Goal: Find specific page/section: Find specific page/section

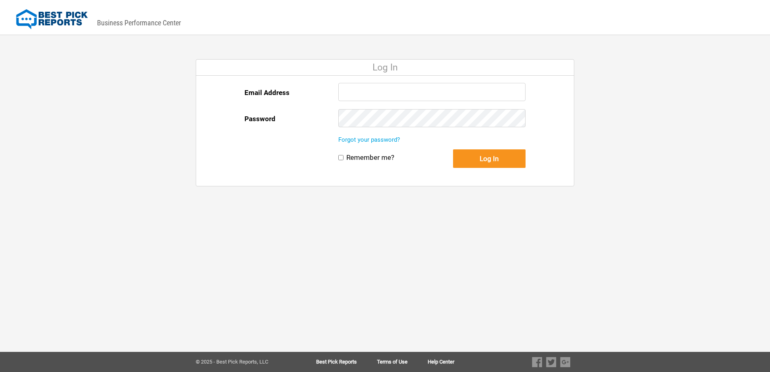
type input "[PERSON_NAME][EMAIL_ADDRESS][DOMAIN_NAME]"
click at [475, 160] on button "Log In" at bounding box center [489, 158] width 72 height 19
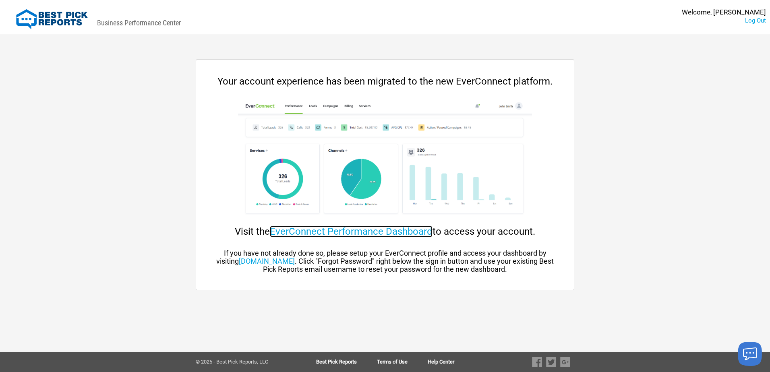
click at [310, 232] on link "EverConnect Performance Dashboard" at bounding box center [351, 231] width 163 height 11
